Goal: Navigation & Orientation: Find specific page/section

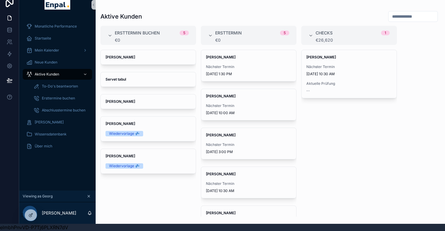
scroll to position [21, 0]
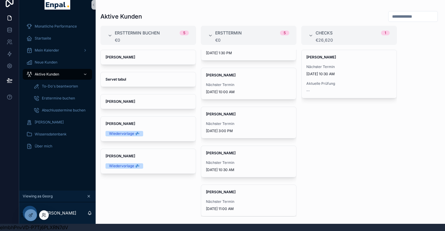
click at [48, 215] on div at bounding box center [44, 215] width 10 height 10
click at [42, 214] on icon at bounding box center [42, 213] width 1 height 1
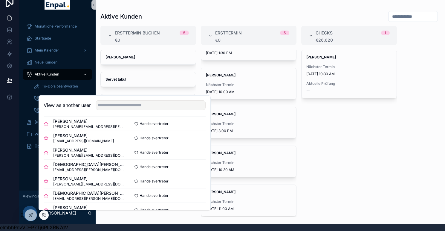
scroll to position [203, 0]
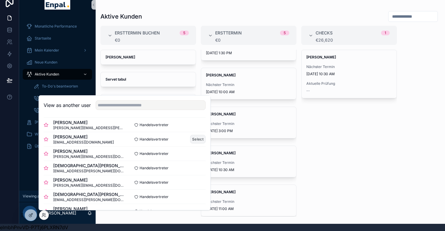
click at [196, 138] on button "Select" at bounding box center [198, 139] width 16 height 9
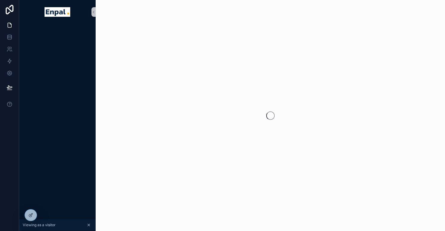
scroll to position [12, 0]
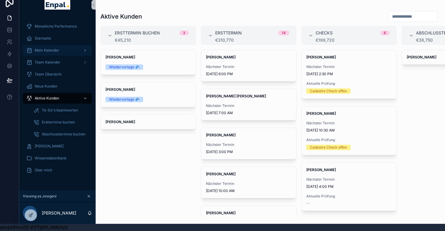
click at [62, 45] on div "Mein Kalender" at bounding box center [57, 50] width 62 height 10
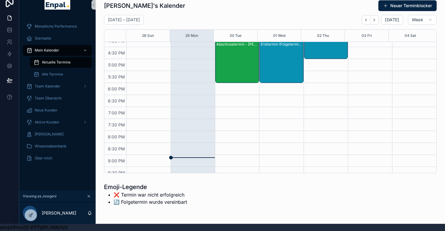
scroll to position [225, 0]
